Goal: Information Seeking & Learning: Learn about a topic

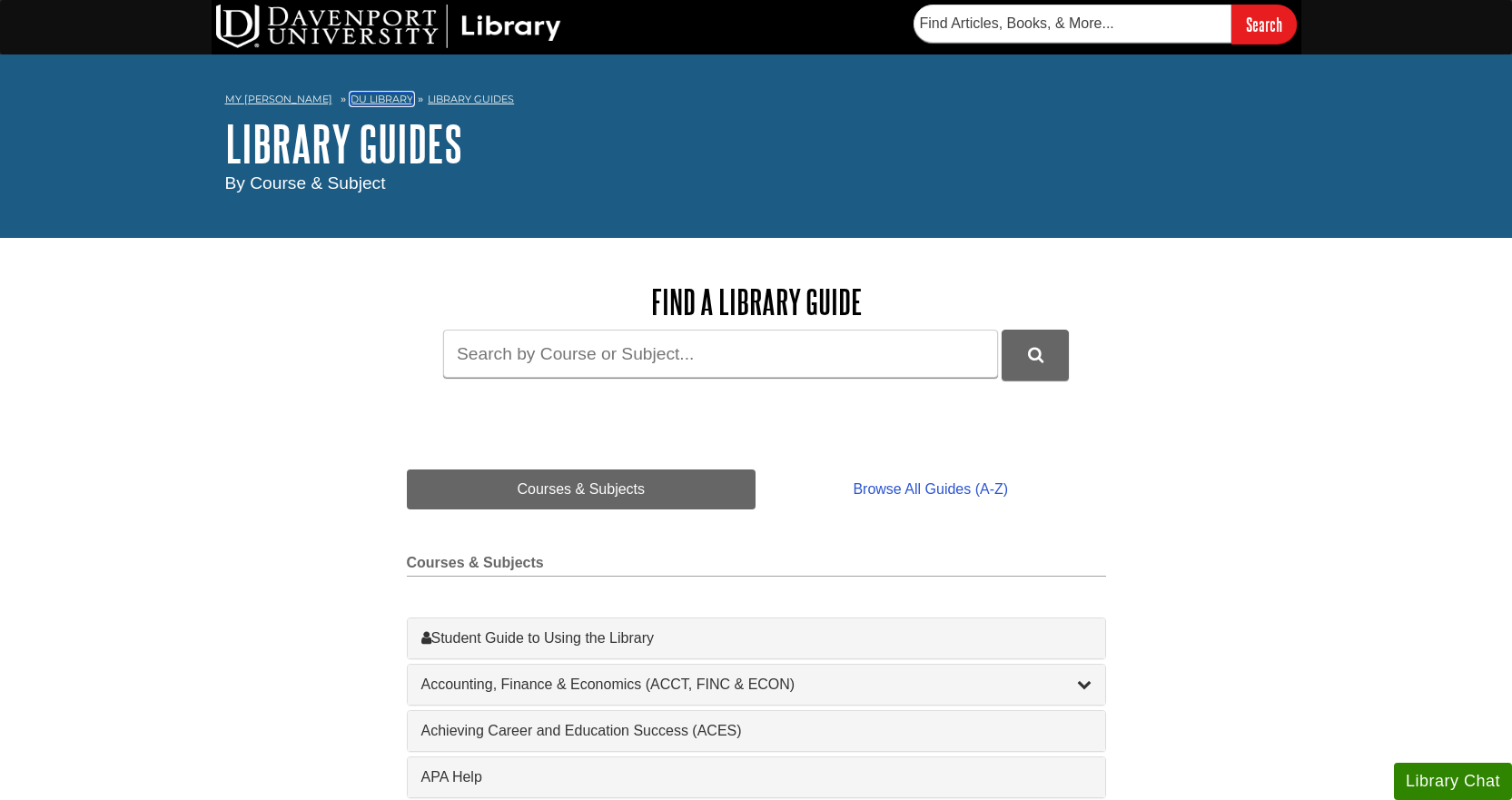
drag, startPoint x: 348, startPoint y: 95, endPoint x: 354, endPoint y: 130, distance: 35.5
click at [351, 97] on link "DU Library" at bounding box center [382, 99] width 63 height 13
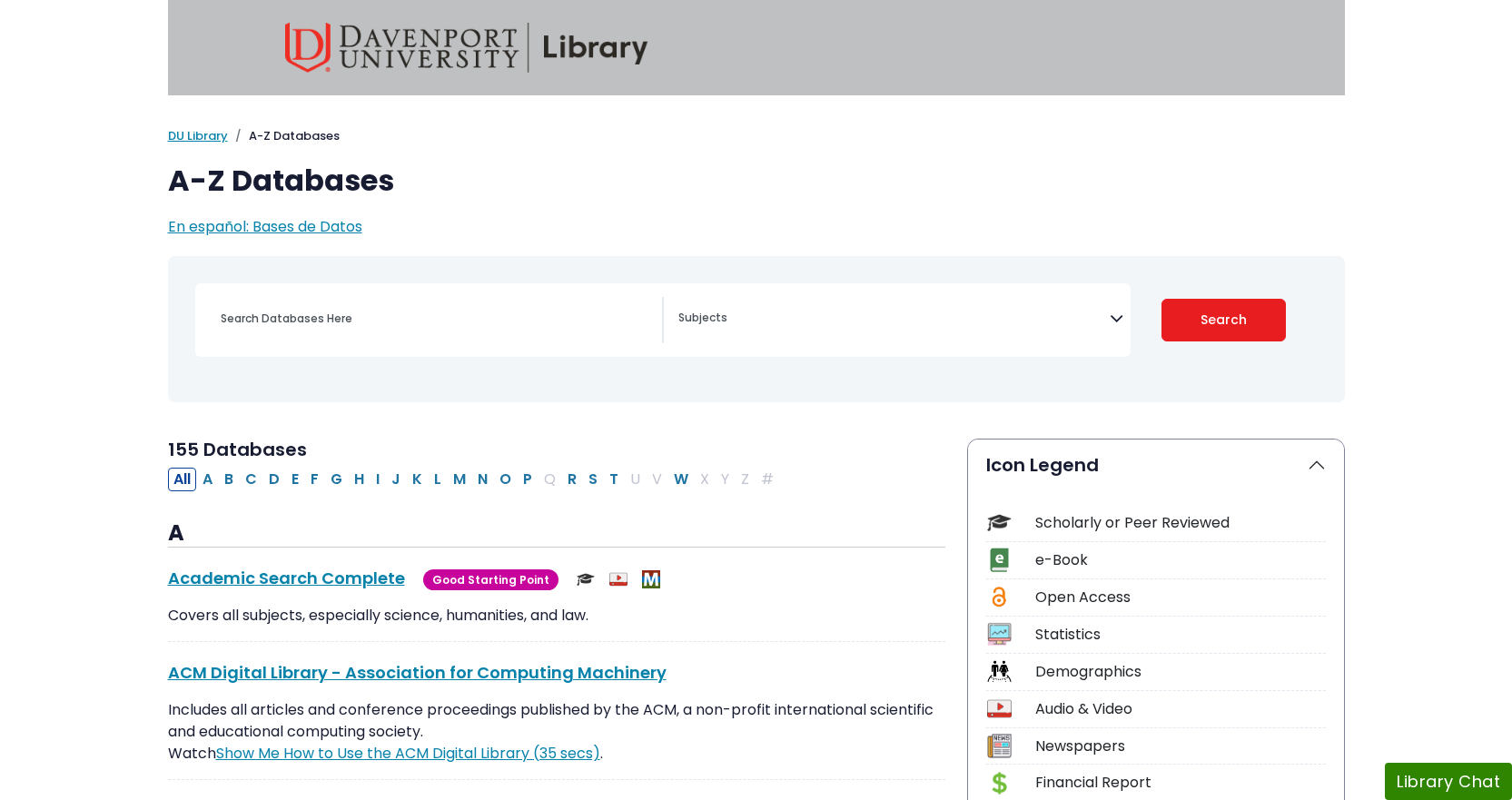
select select "Database Subject Filter"
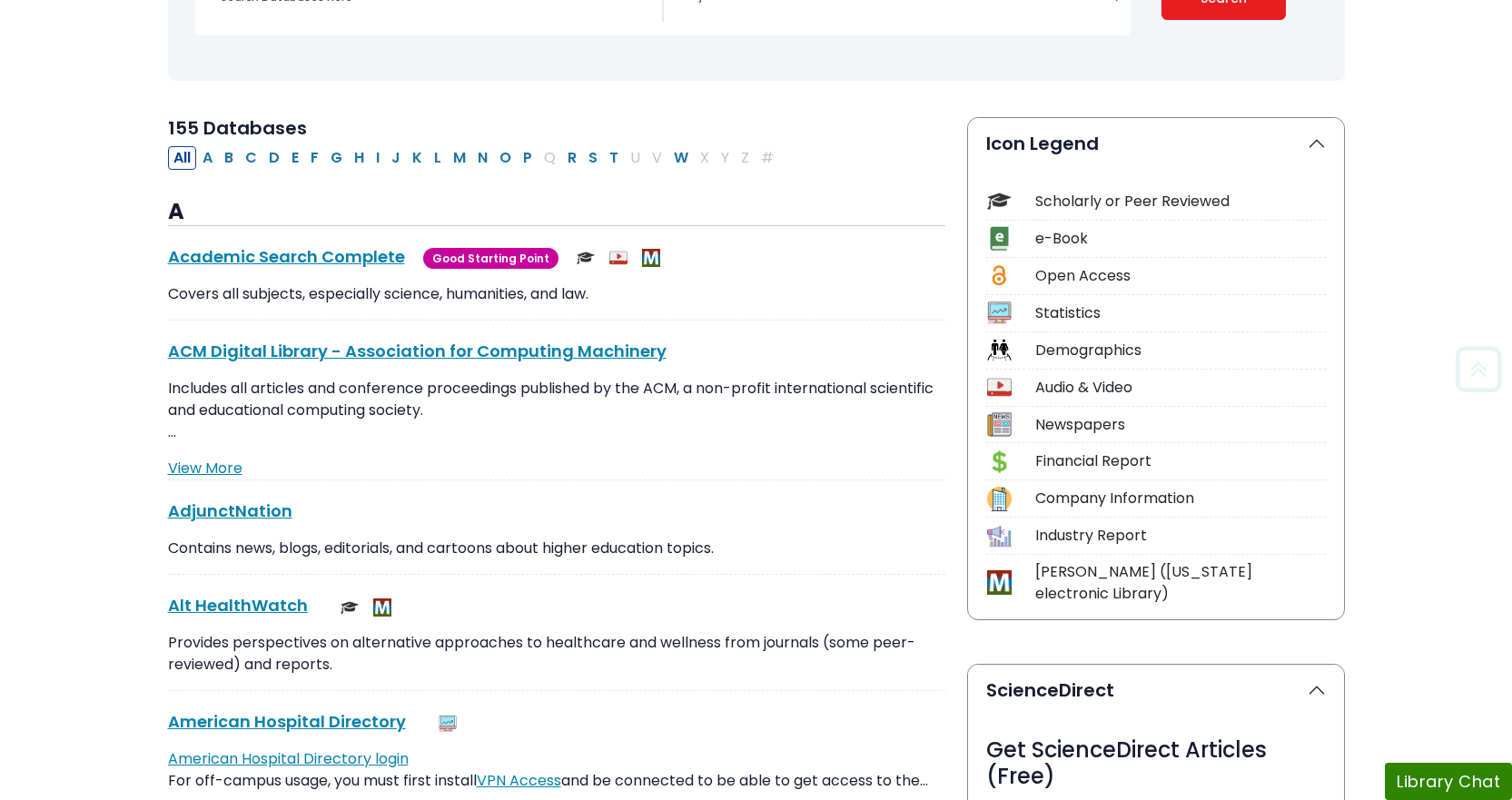
scroll to position [363, 0]
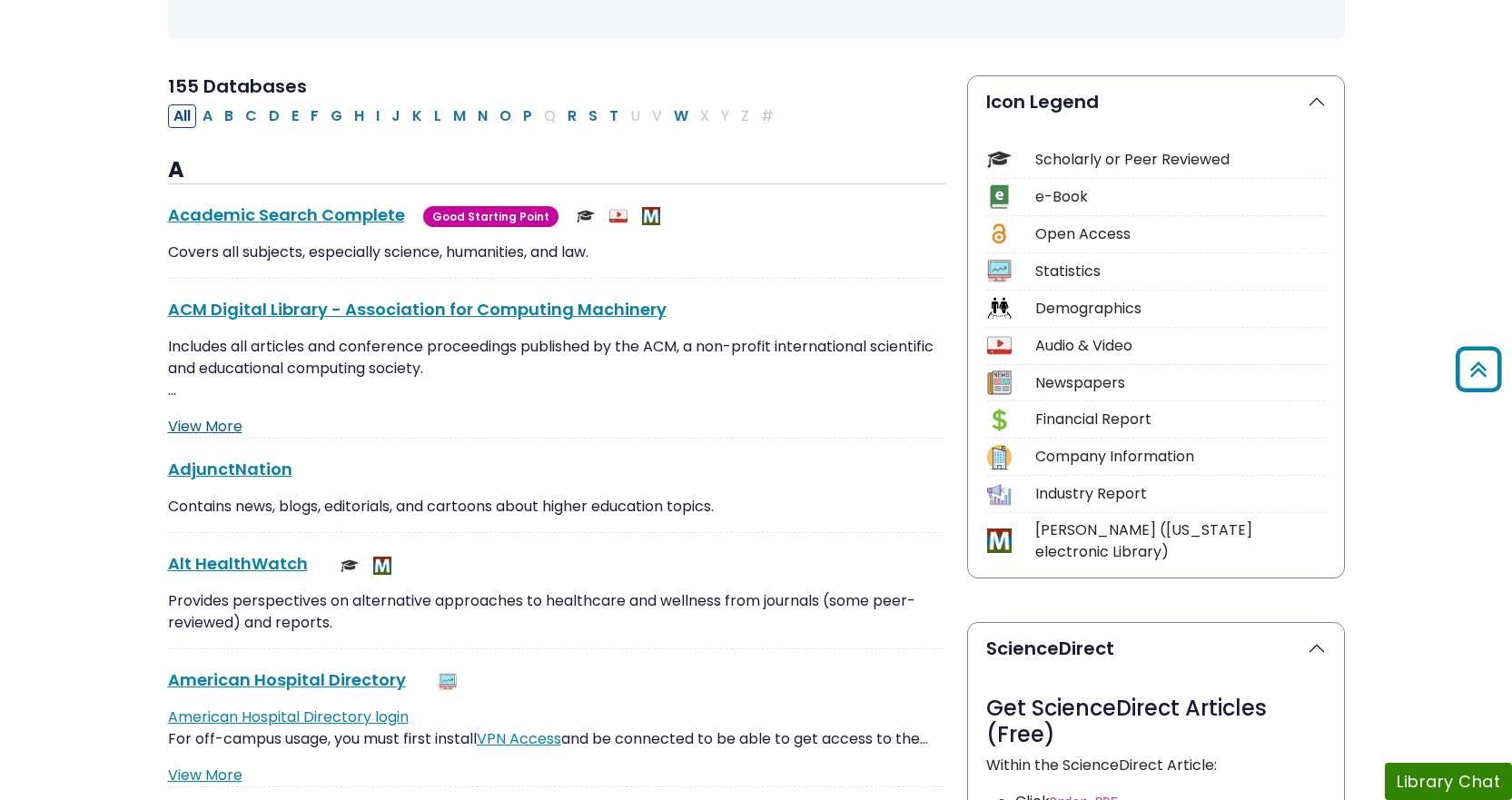
click at [210, 423] on link "View More" at bounding box center [205, 425] width 74 height 21
click at [469, 391] on link "Show Me How to Use the ACM Digital Library (35 secs)" at bounding box center [408, 389] width 384 height 21
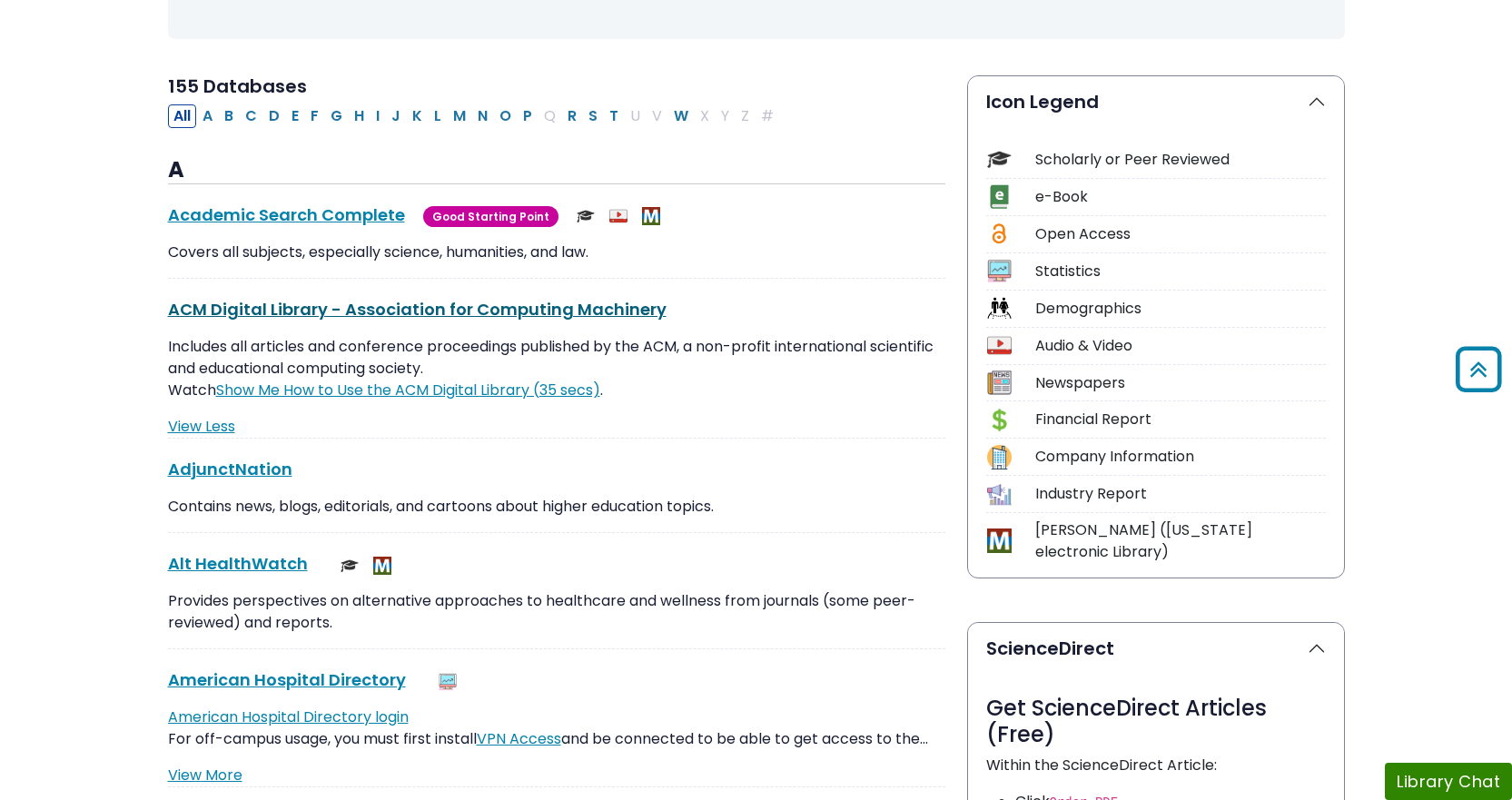
click at [604, 308] on link "ACM Digital Library - Association for Computing Machinery This link opens in a …" at bounding box center [417, 309] width 499 height 23
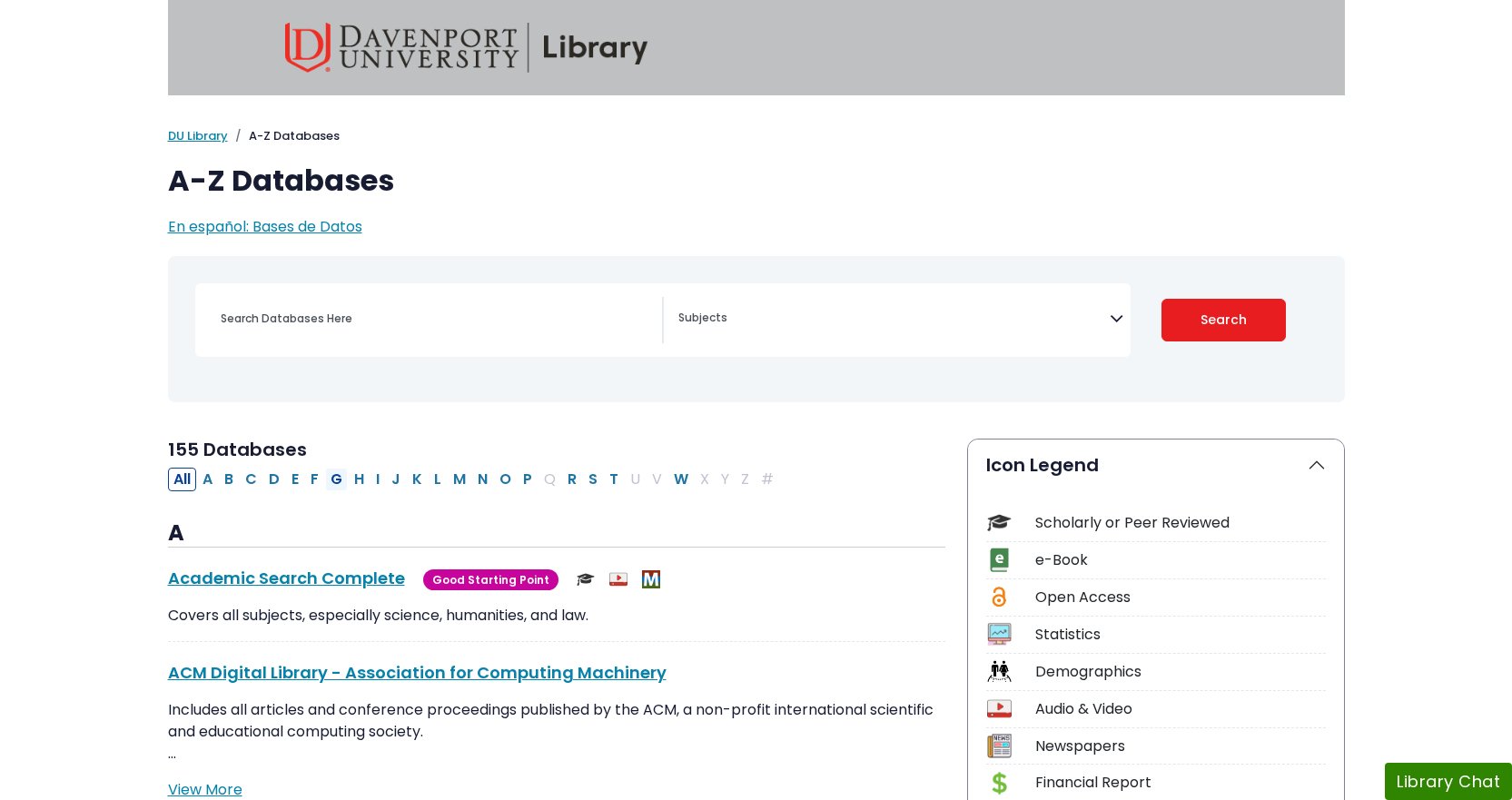
click at [343, 486] on button "G" at bounding box center [336, 479] width 23 height 24
select select "Database Subject Filter"
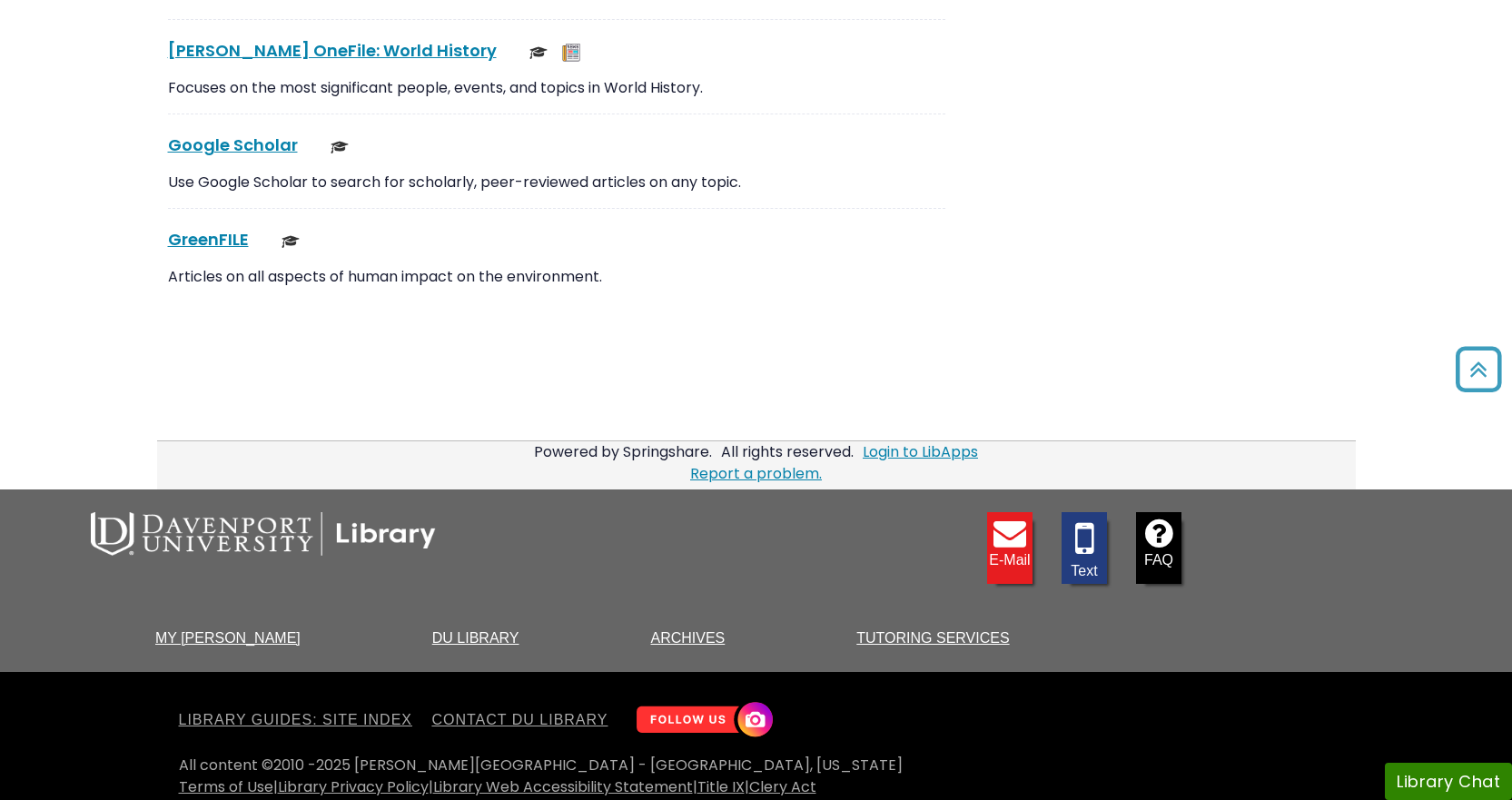
scroll to position [4984, 0]
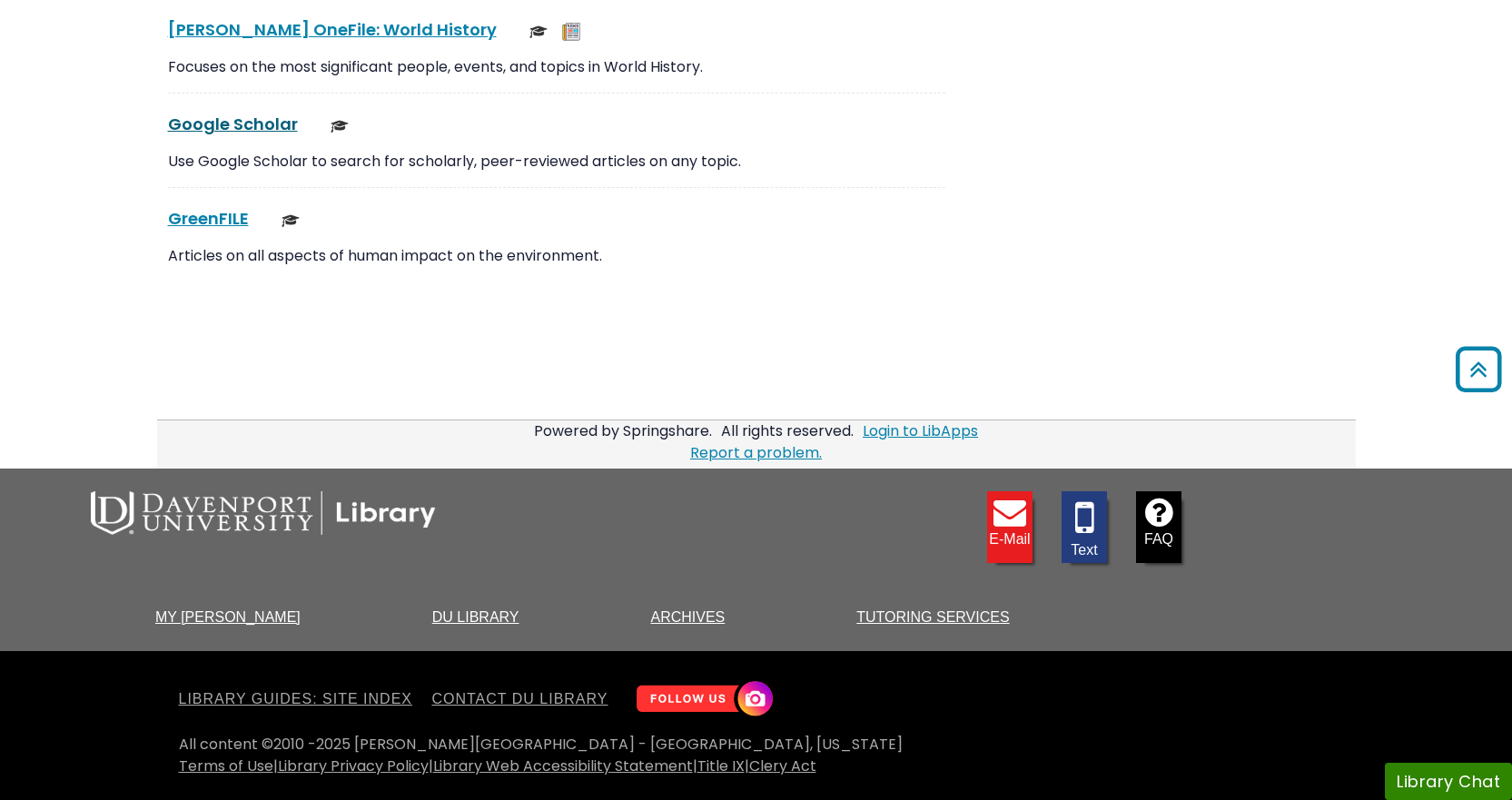
click at [262, 124] on link "Google Scholar This link opens in a new window" at bounding box center [233, 124] width 130 height 23
click at [465, 619] on link "DU Library" at bounding box center [476, 616] width 87 height 16
